Goal: Information Seeking & Learning: Check status

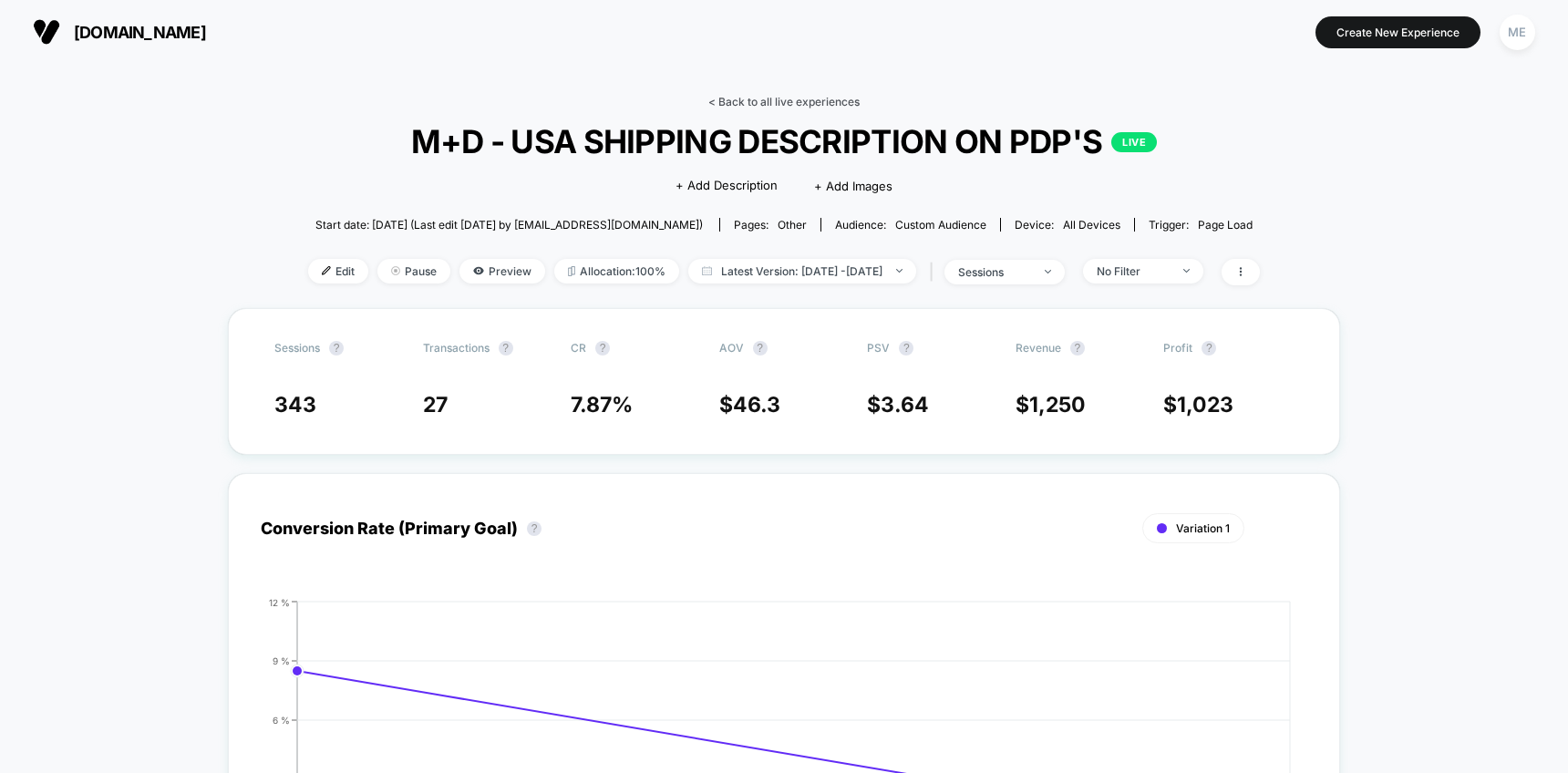
click at [726, 98] on link "< Back to all live experiences" at bounding box center [784, 102] width 152 height 14
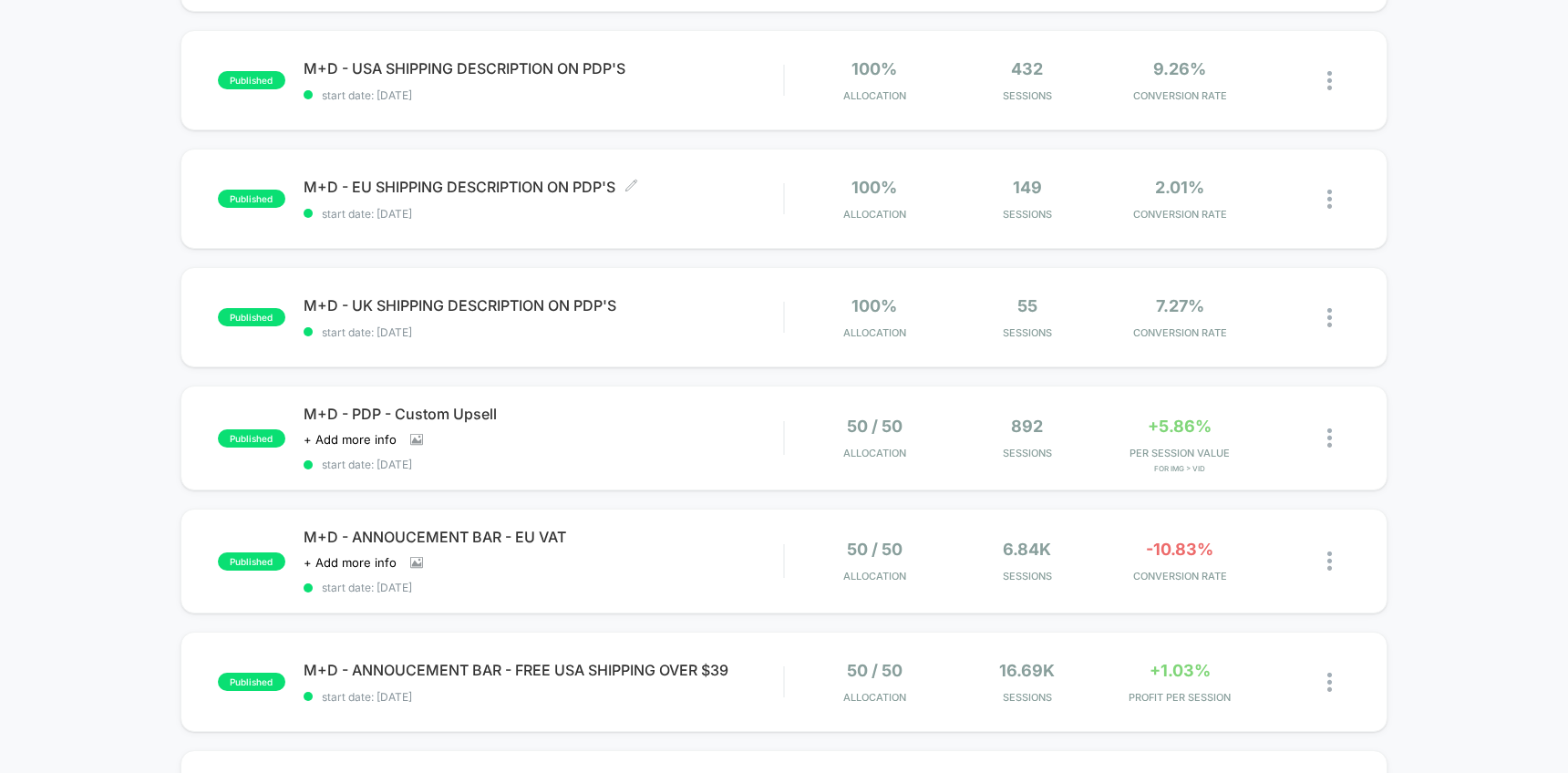
scroll to position [443, 0]
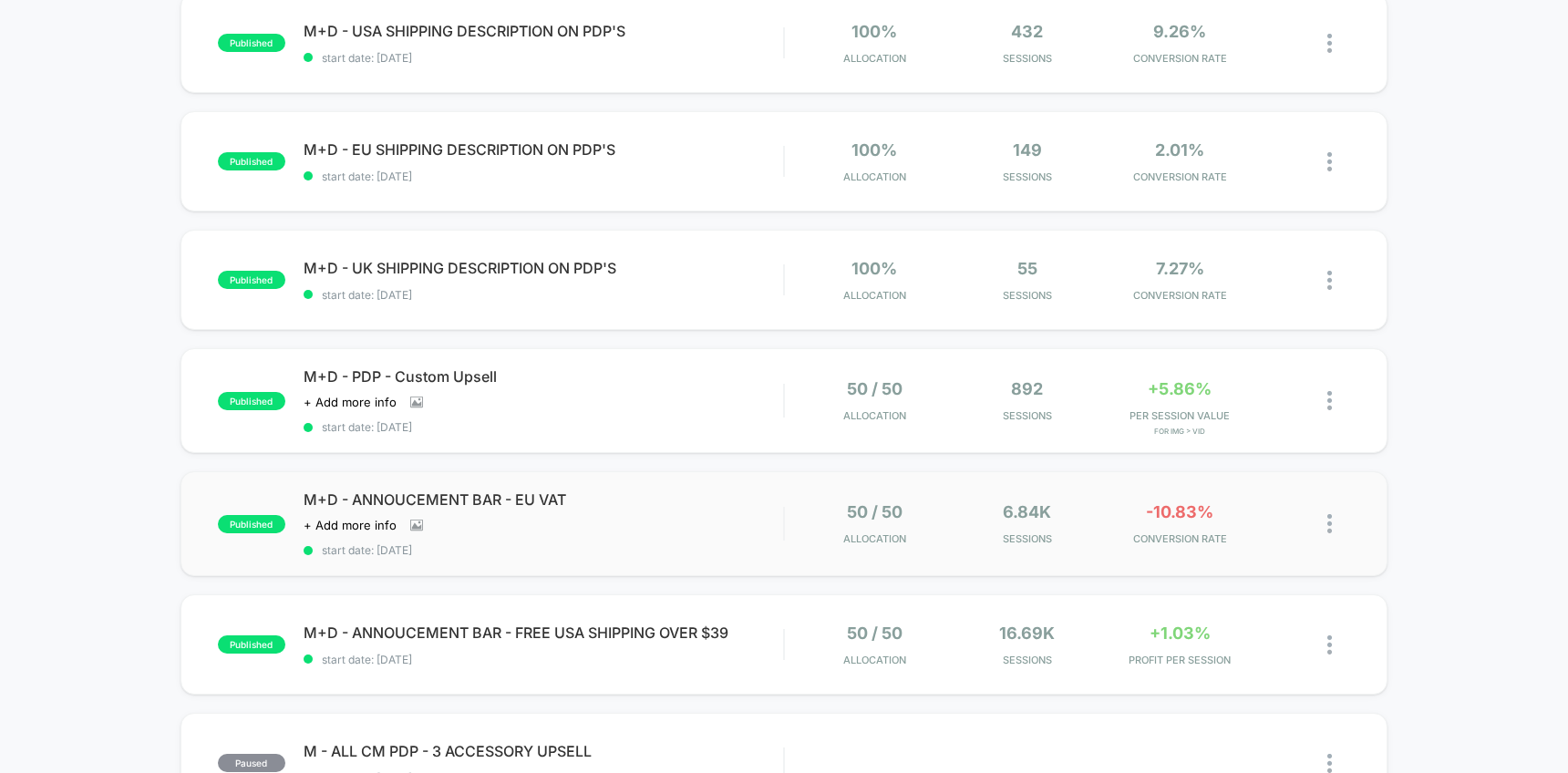
click at [732, 550] on span "start date: [DATE]" at bounding box center [543, 550] width 479 height 14
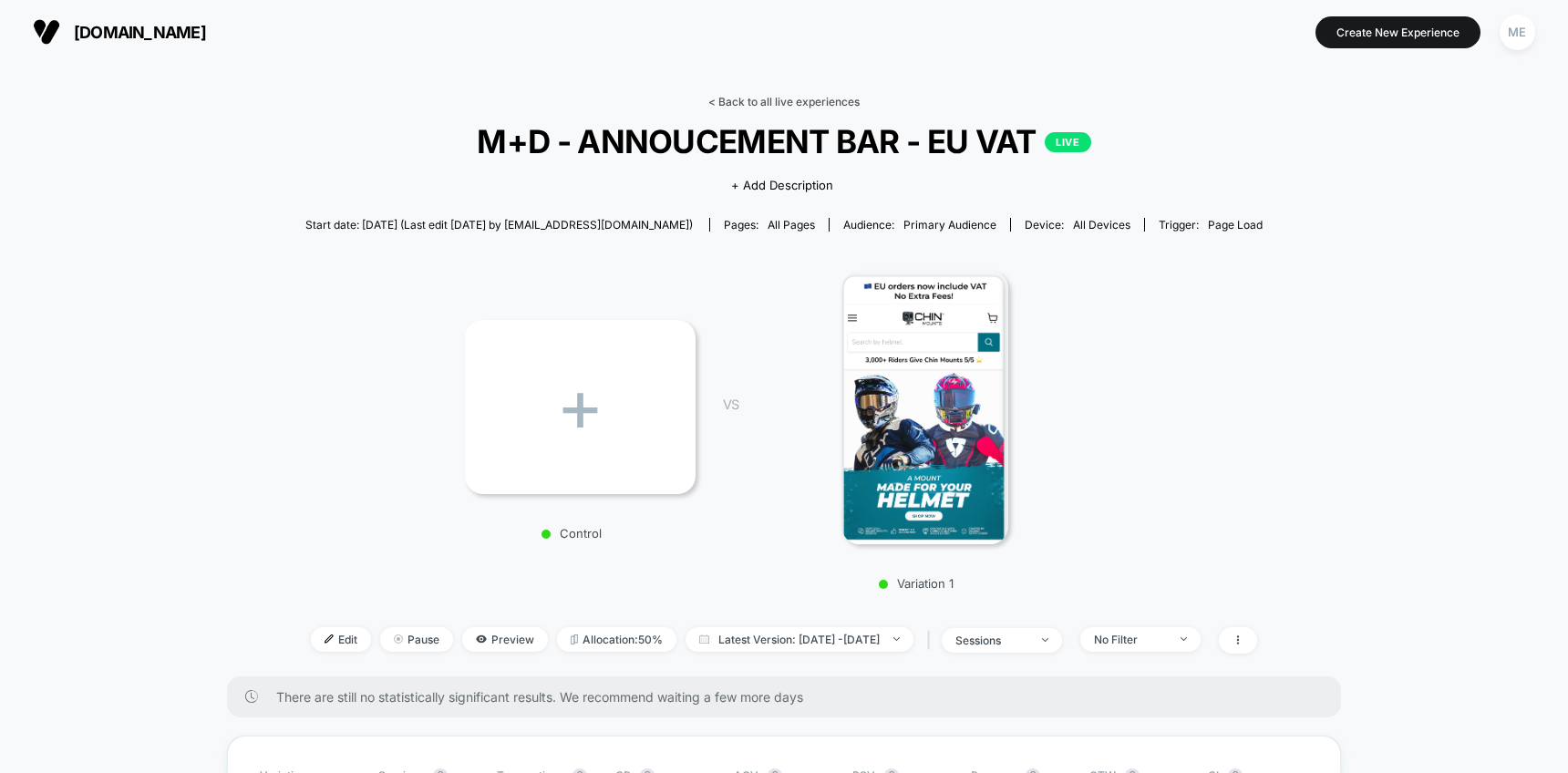
click at [753, 101] on link "< Back to all live experiences" at bounding box center [784, 102] width 152 height 14
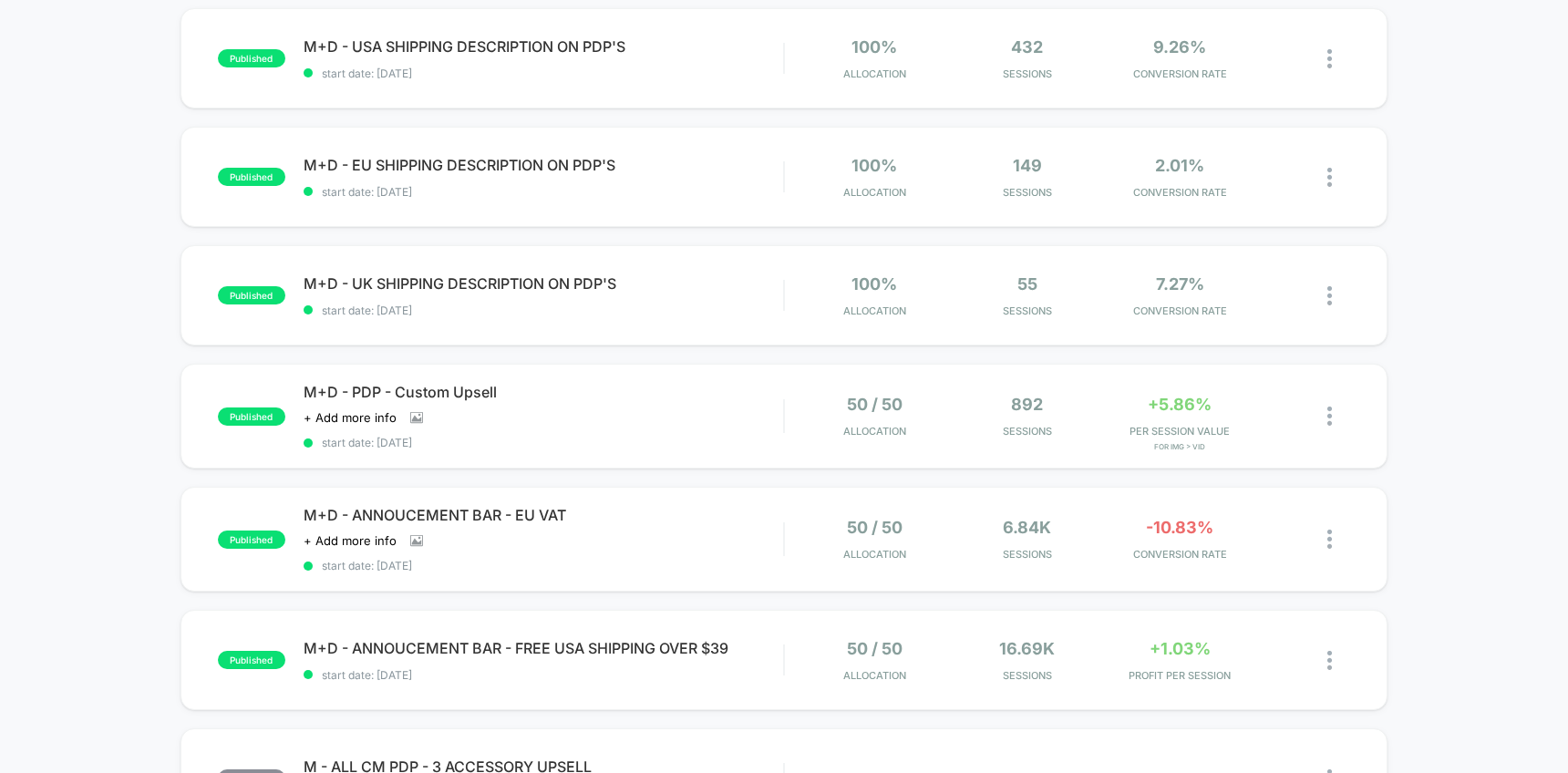
scroll to position [475, 0]
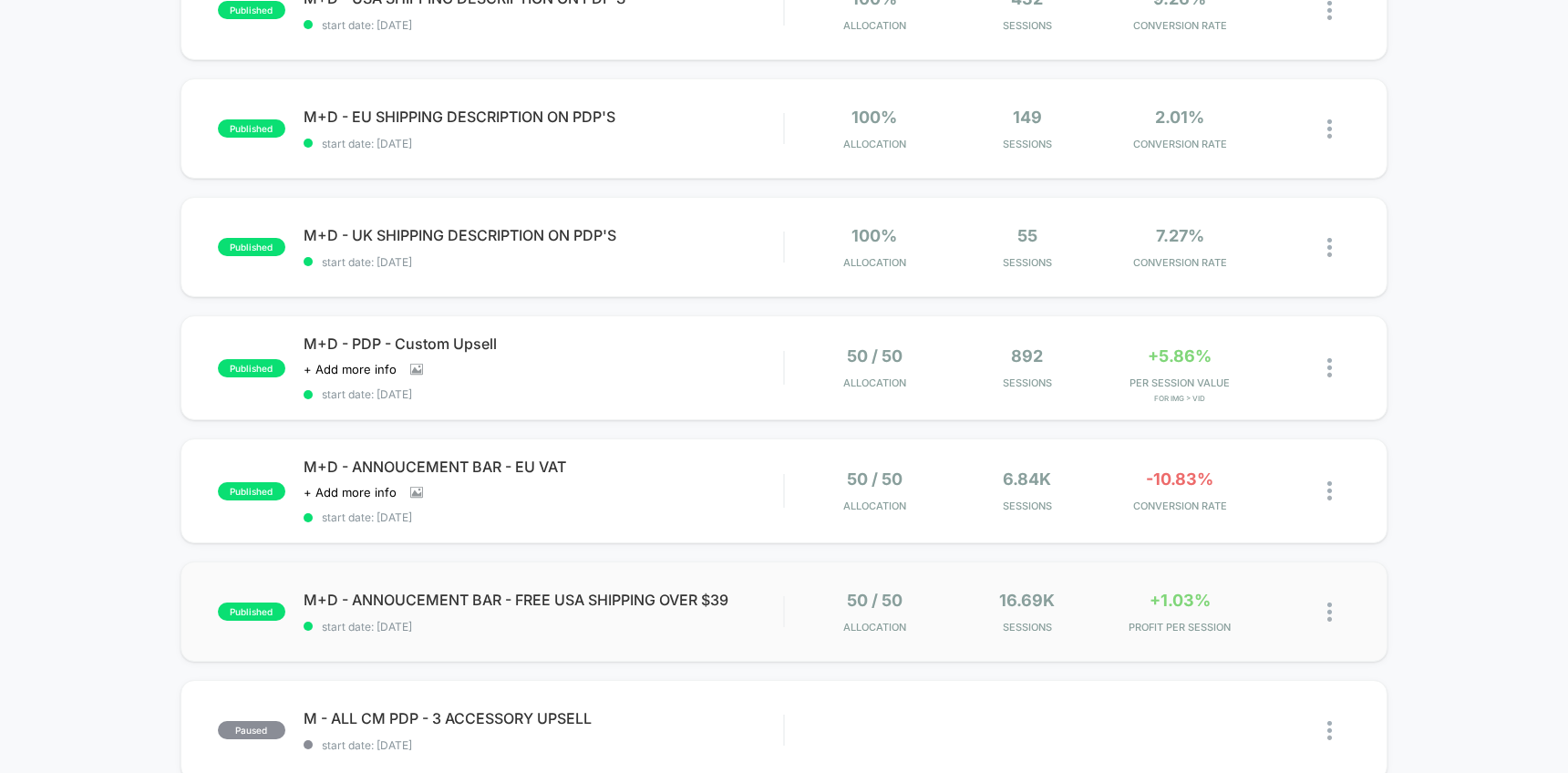
click at [743, 572] on div "published M+D - ANNOUCEMENT BAR - FREE USA SHIPPING OVER $39 start date: [DATE]…" at bounding box center [784, 611] width 1207 height 100
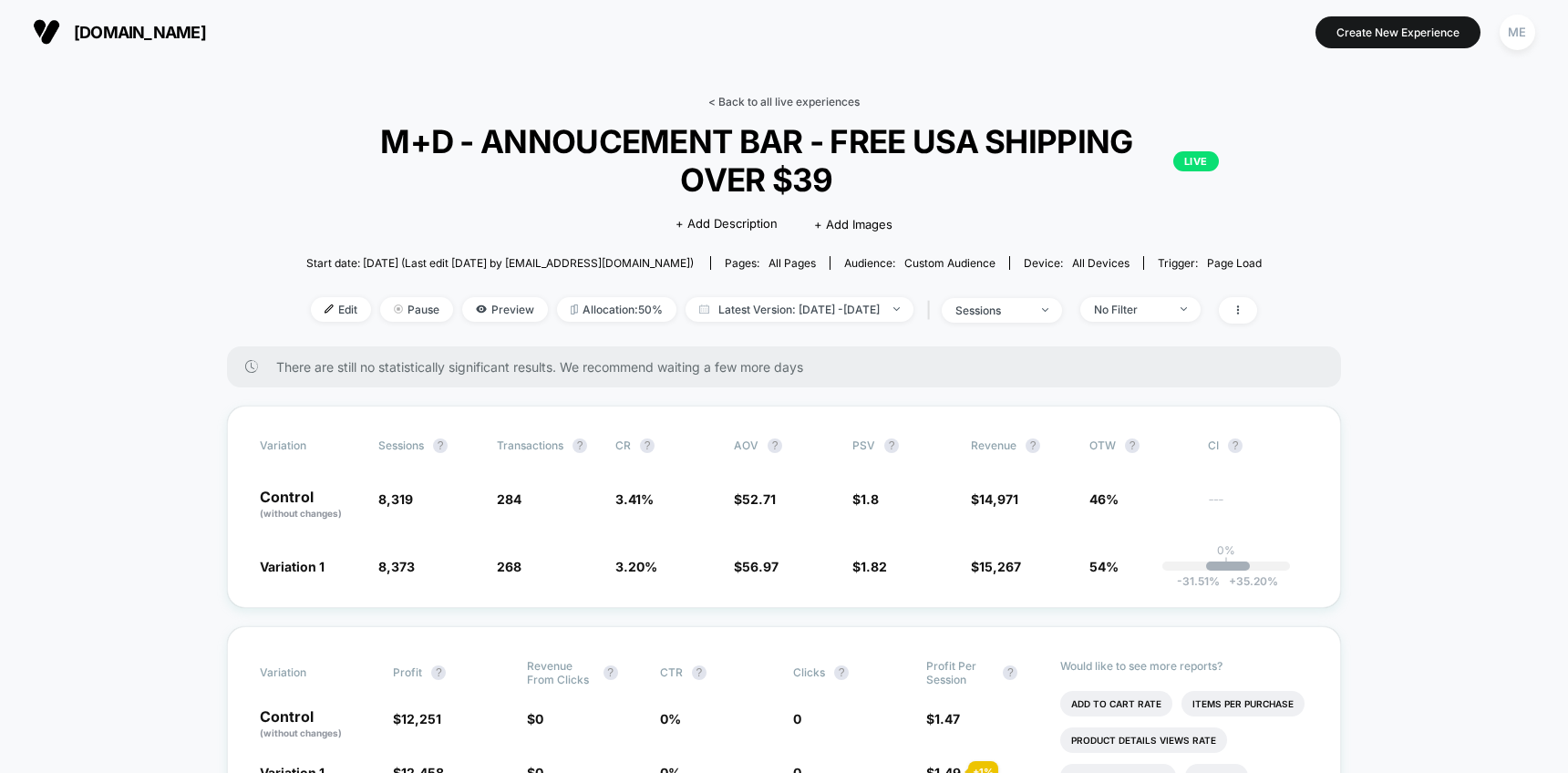
click at [738, 104] on link "< Back to all live experiences" at bounding box center [784, 102] width 152 height 14
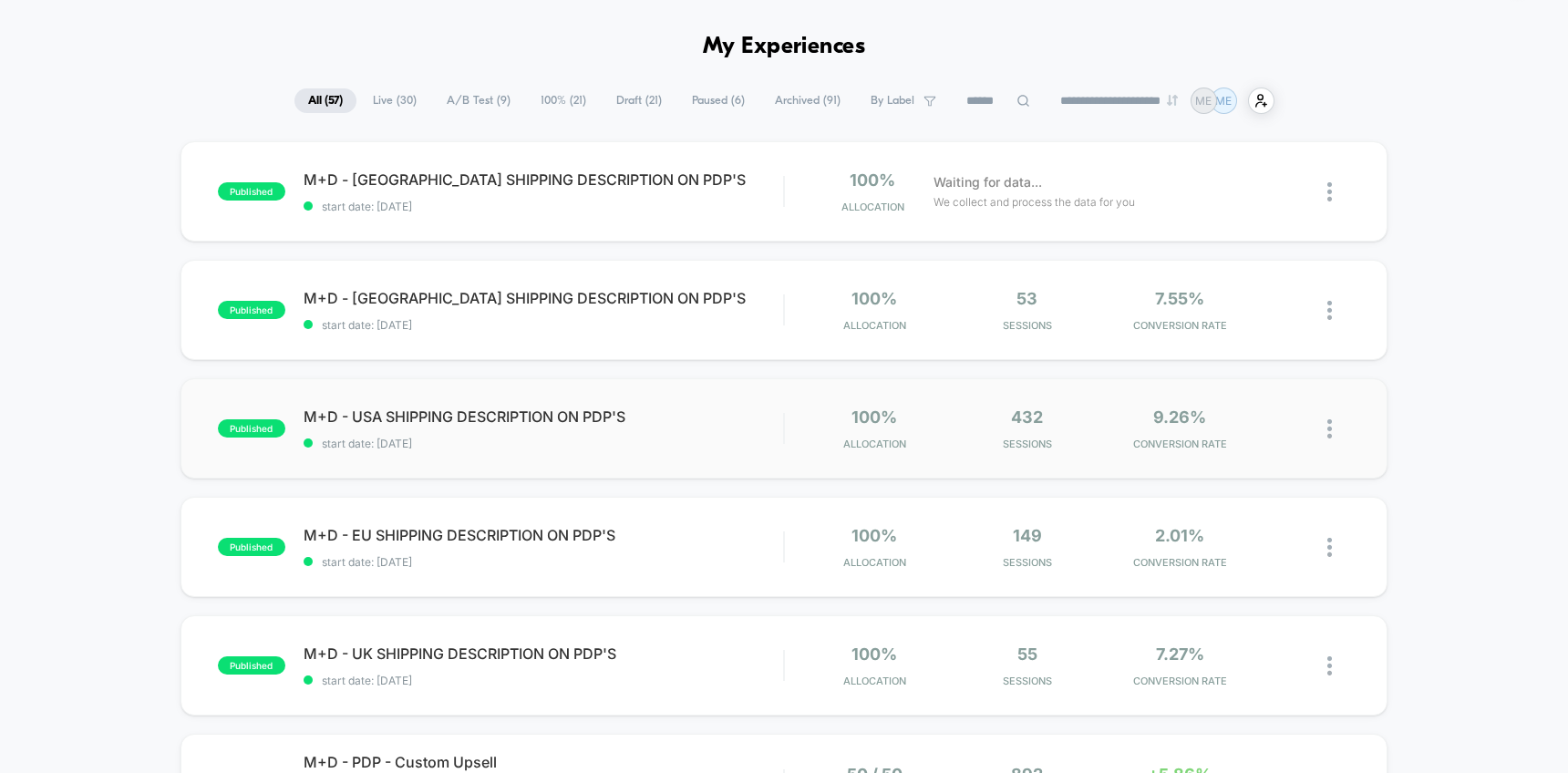
scroll to position [58, 0]
click at [709, 555] on span "start date: [DATE]" at bounding box center [543, 562] width 479 height 14
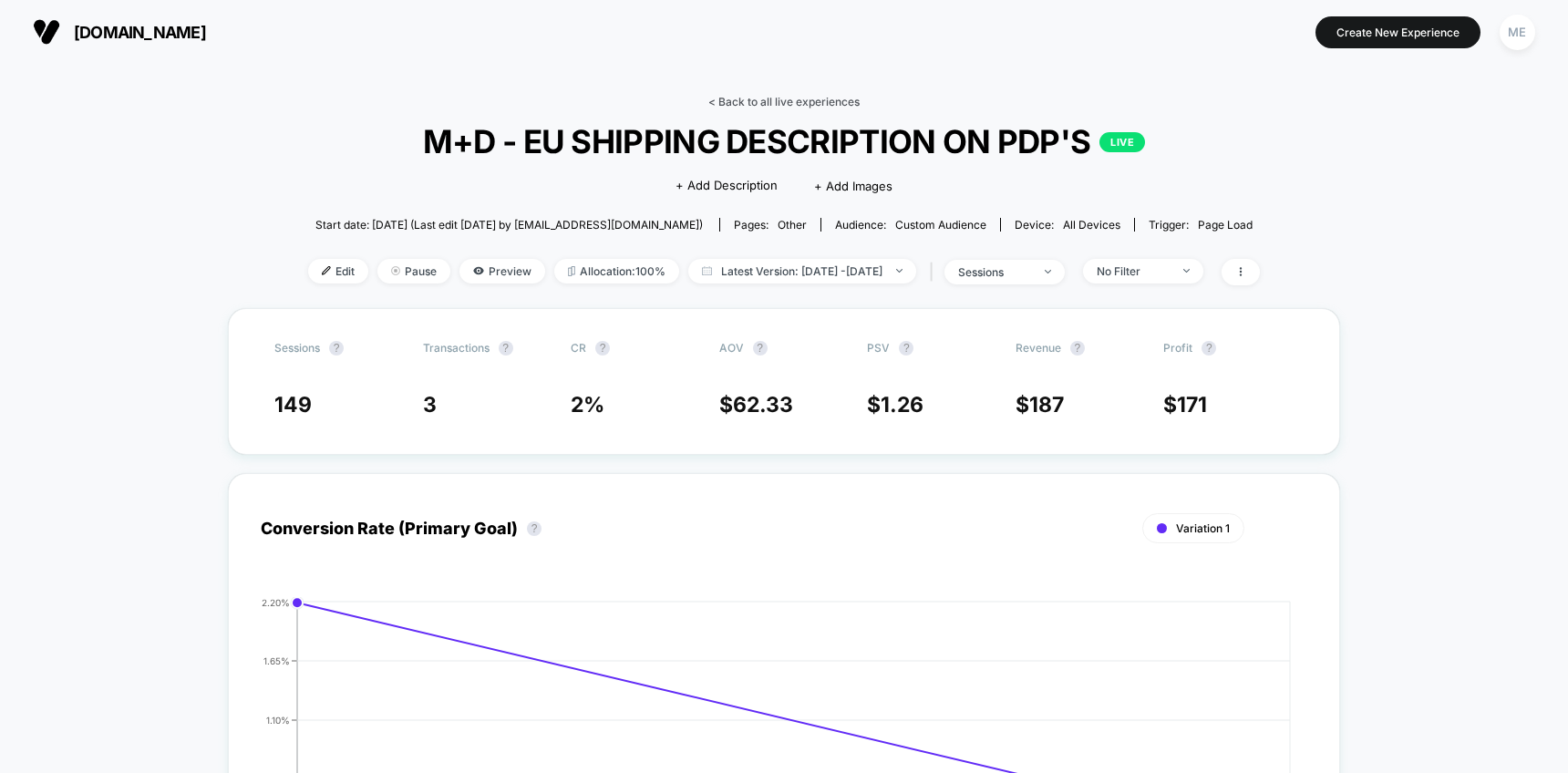
click at [793, 103] on link "< Back to all live experiences" at bounding box center [784, 102] width 152 height 14
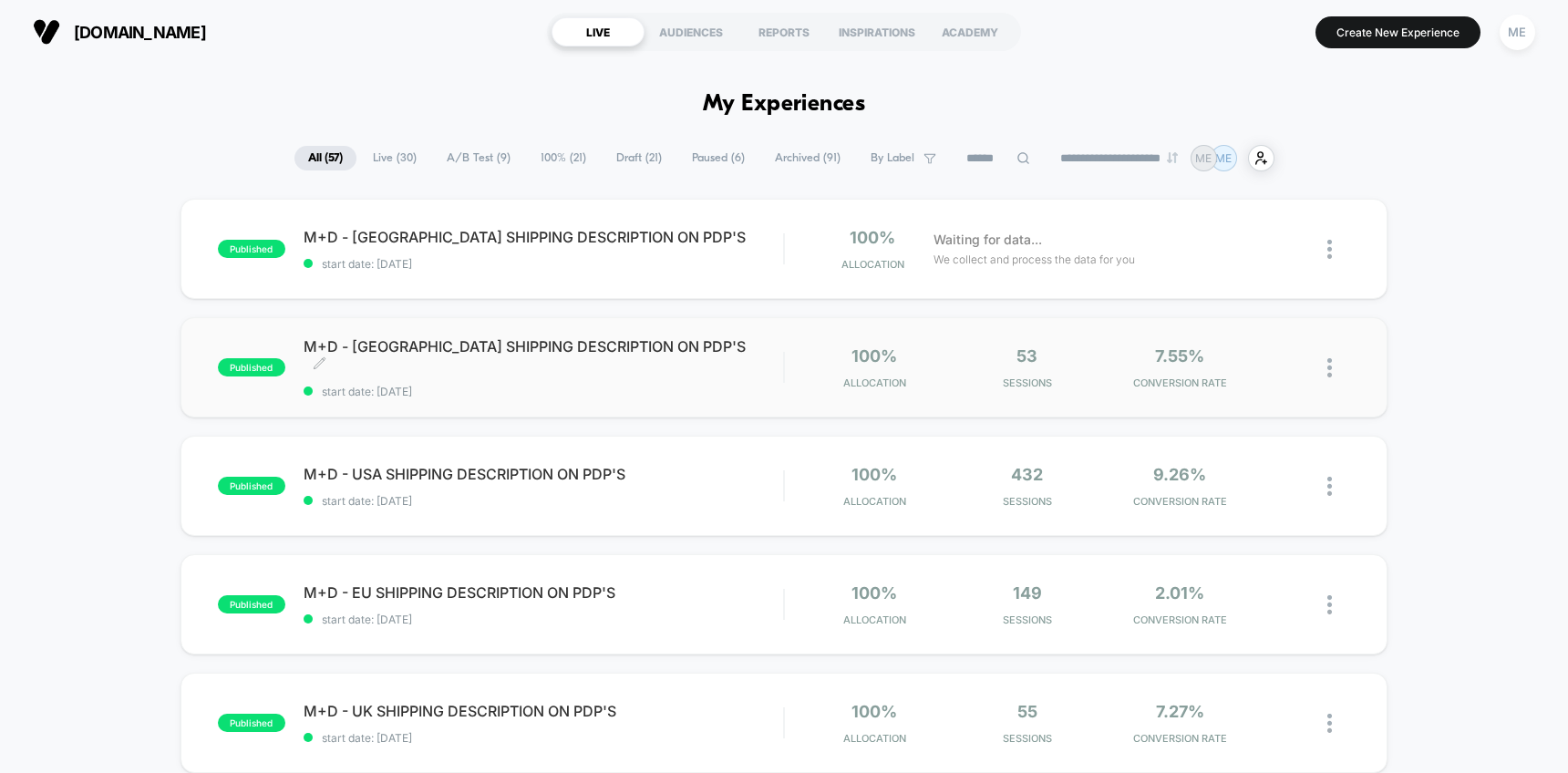
click at [734, 371] on div "M+D - CANADA SHIPPING DESCRIPTION ON PDP'S Click to edit experience details Cli…" at bounding box center [543, 368] width 479 height 61
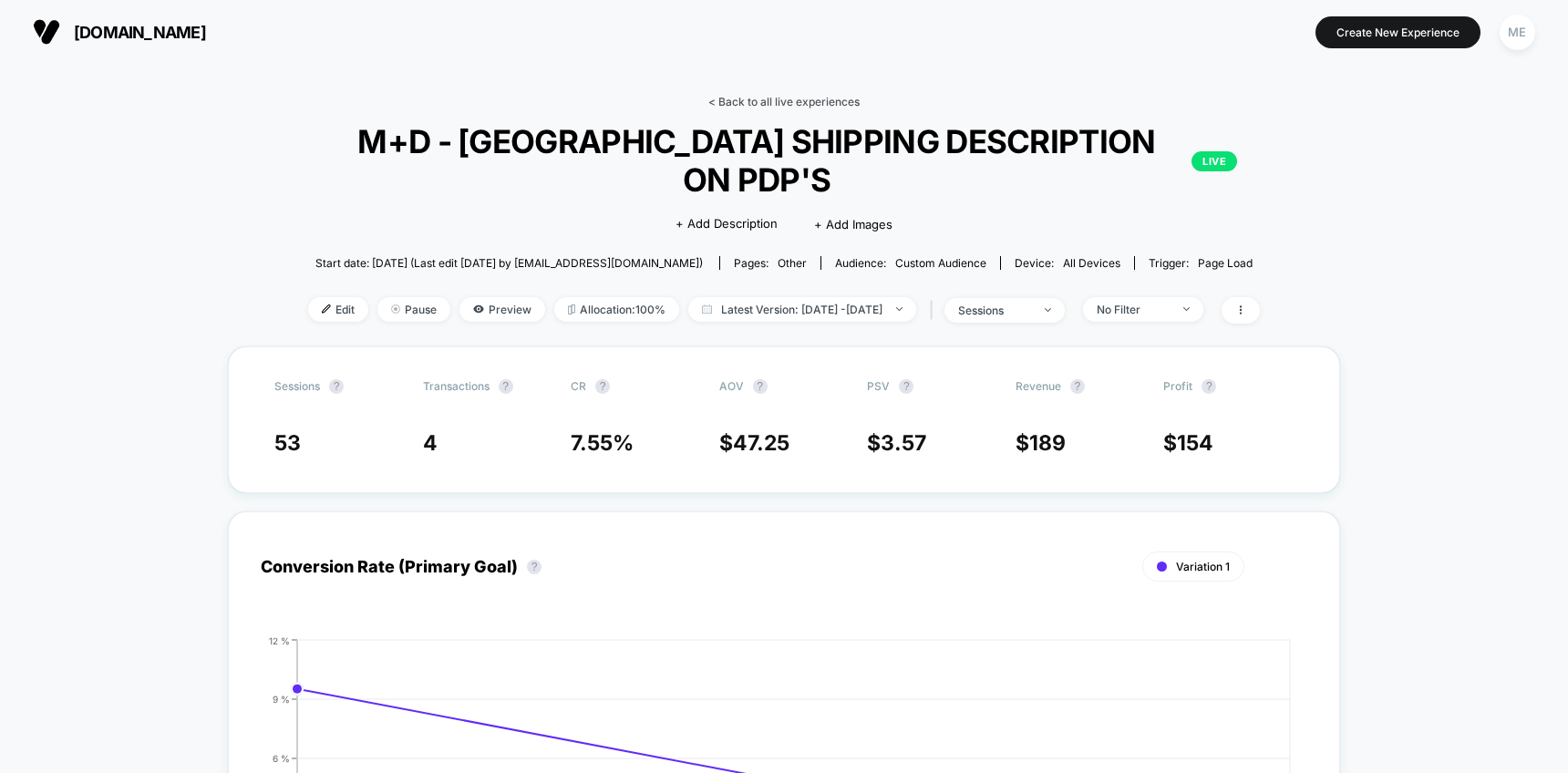
click at [767, 104] on link "< Back to all live experiences" at bounding box center [784, 102] width 152 height 14
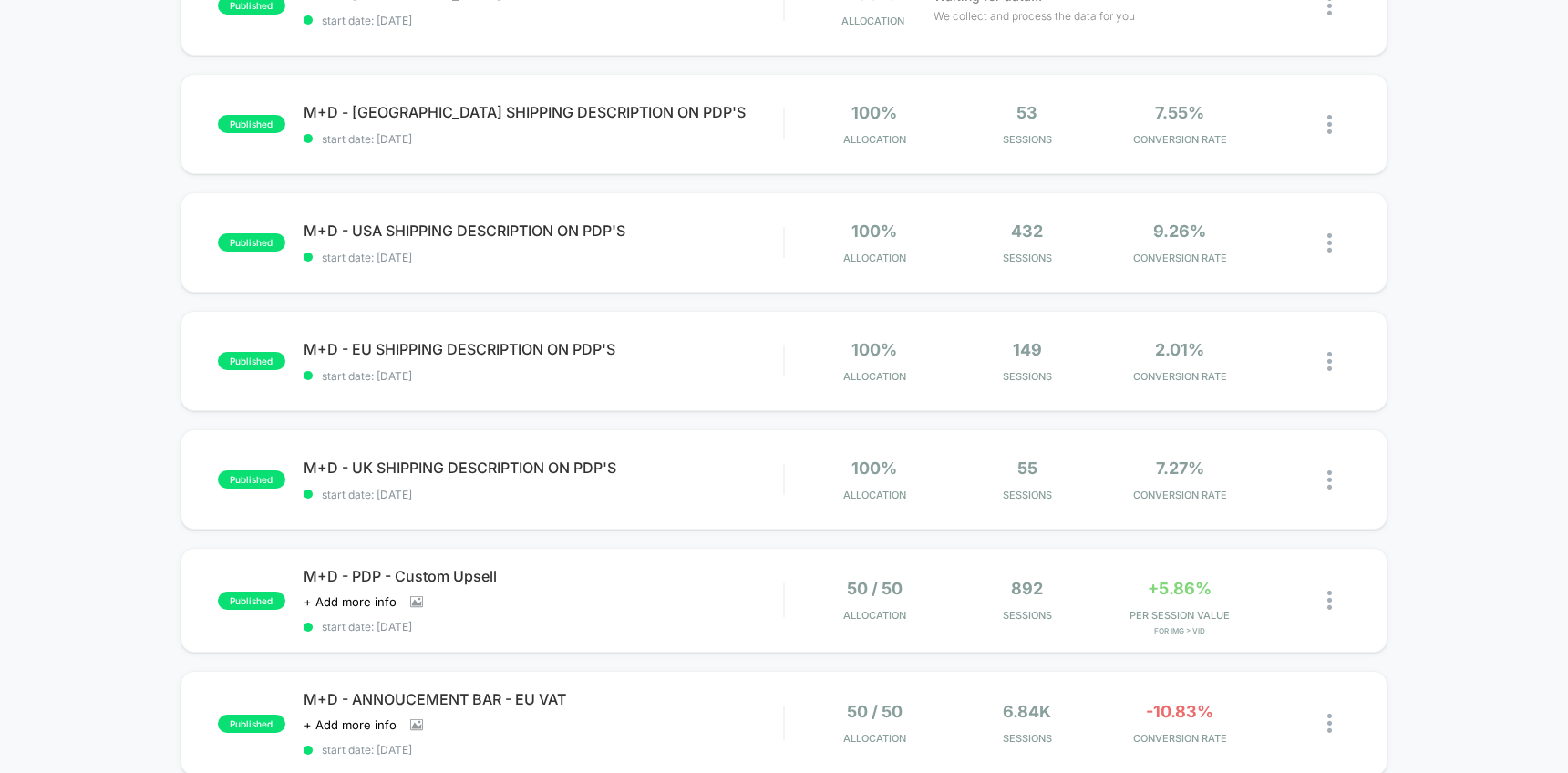
scroll to position [432, 0]
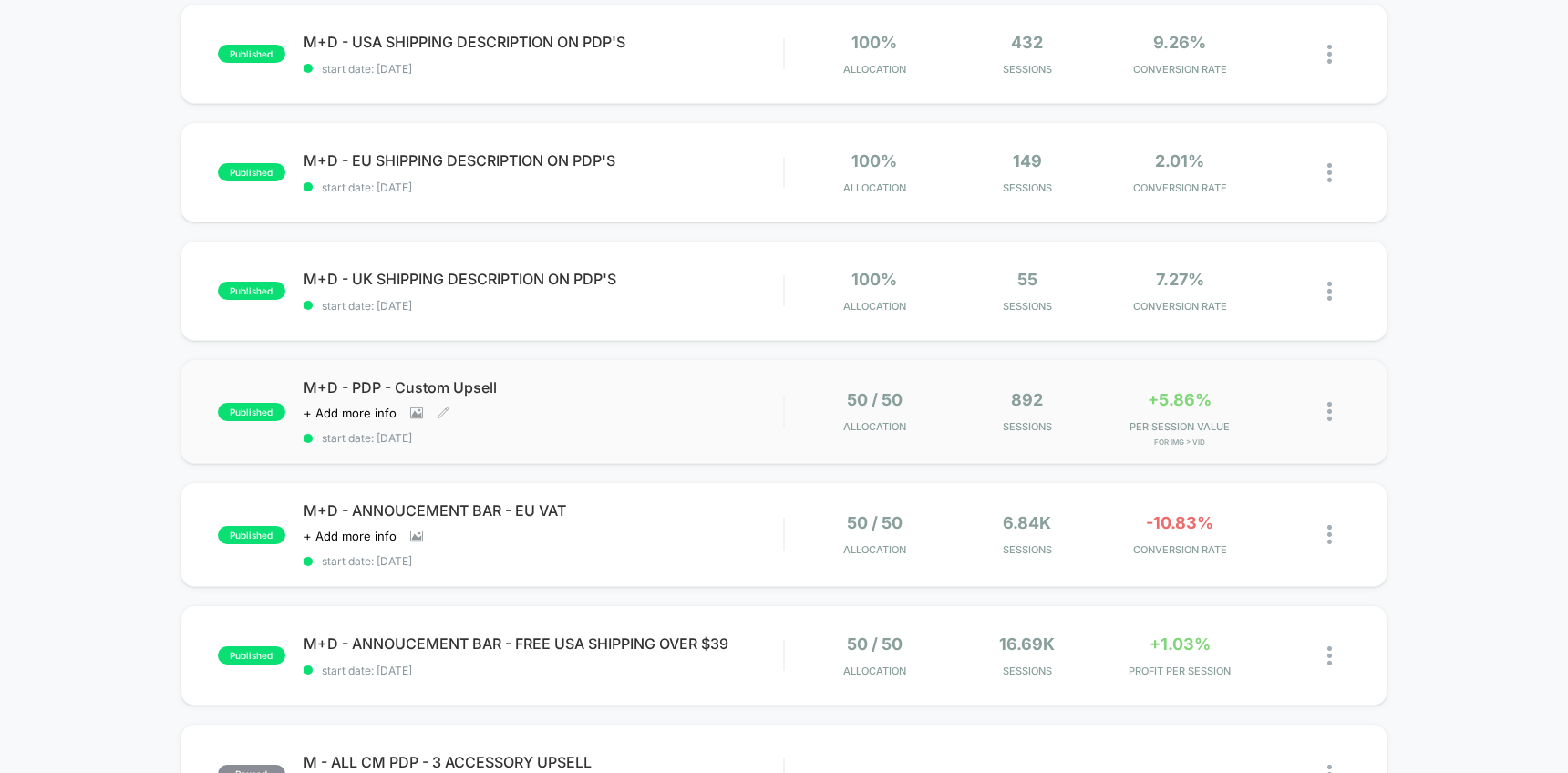
click at [716, 383] on span "M+D - PDP - Custom Upsell" at bounding box center [543, 387] width 479 height 18
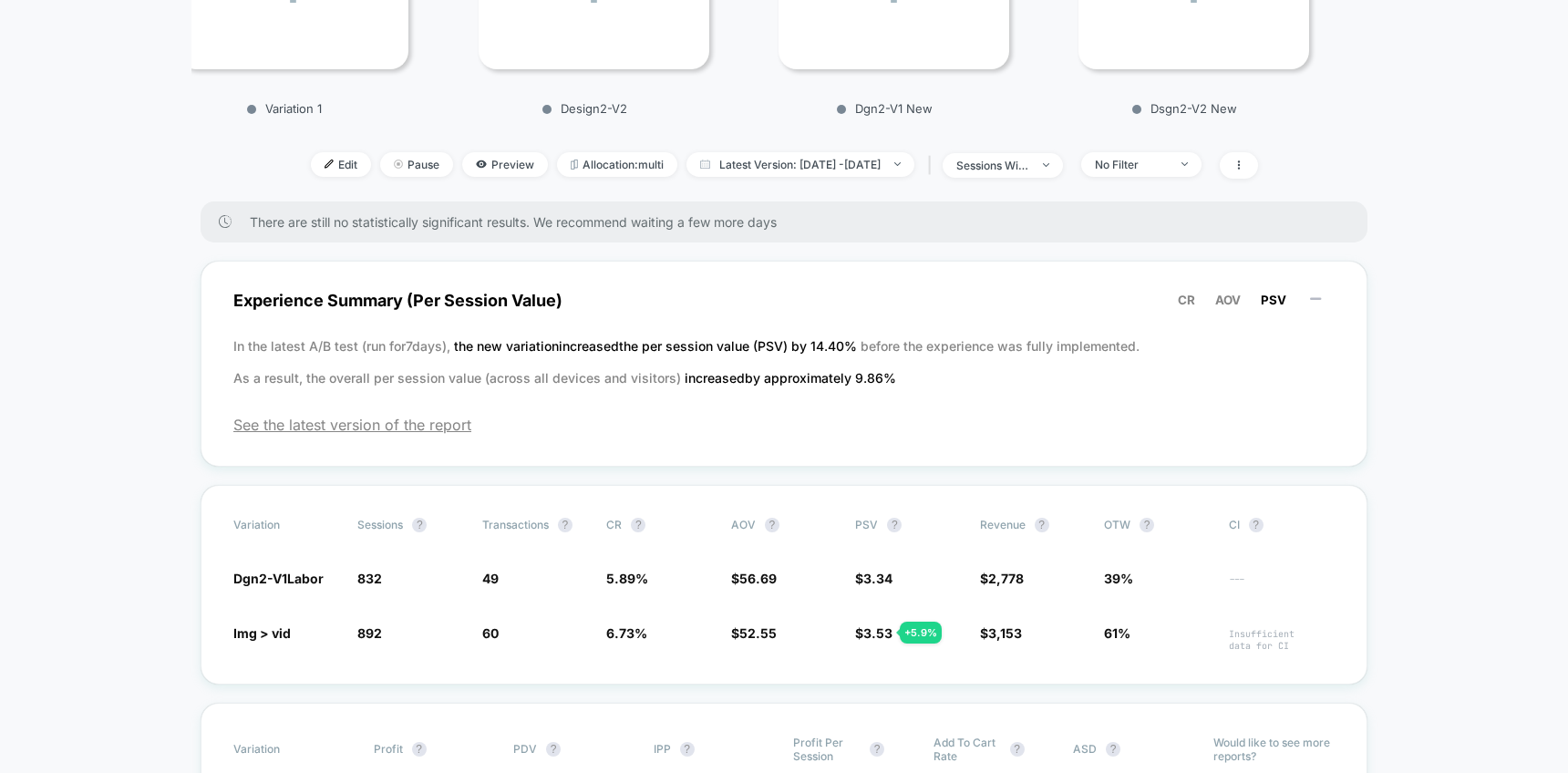
scroll to position [507, 0]
